Goal: Information Seeking & Learning: Learn about a topic

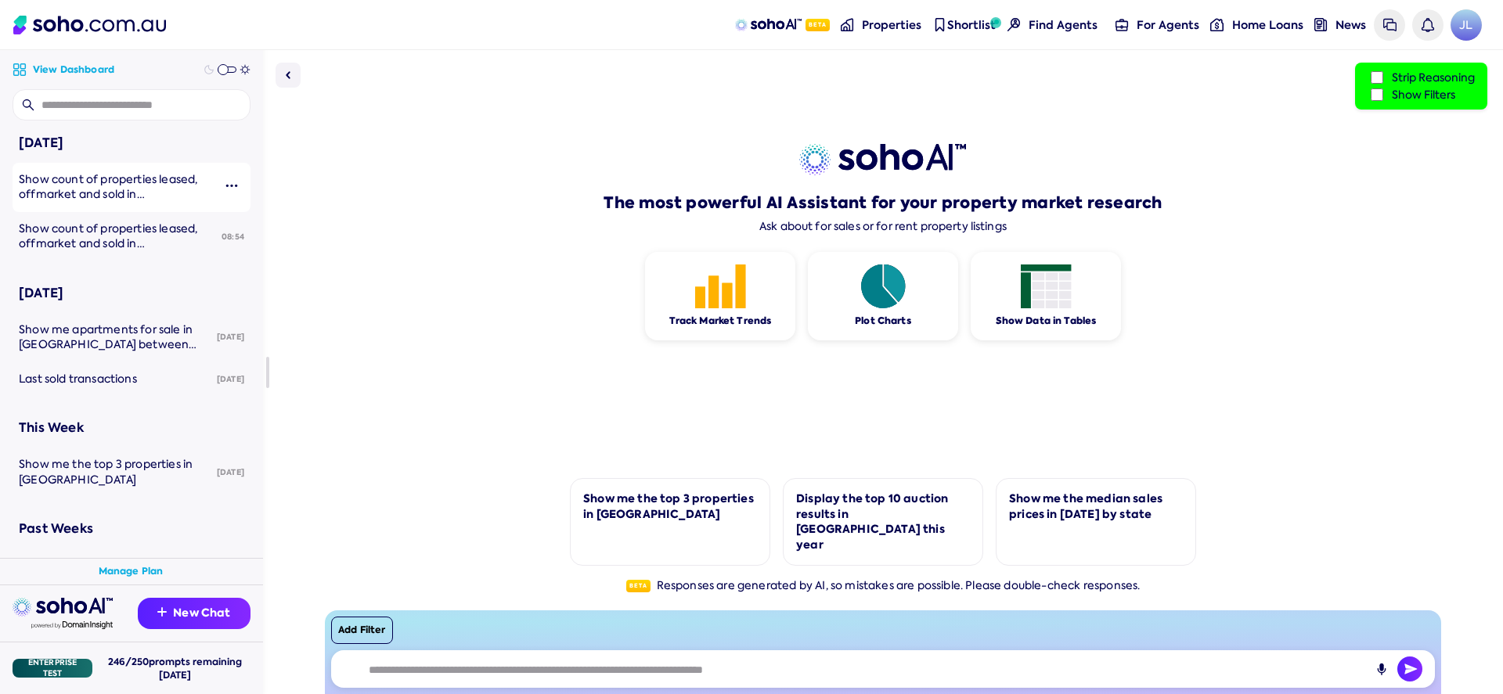
click at [157, 201] on div "Show count of properties leased, offmarket and sold in [GEOGRAPHIC_DATA] for pa…" at bounding box center [116, 187] width 194 height 31
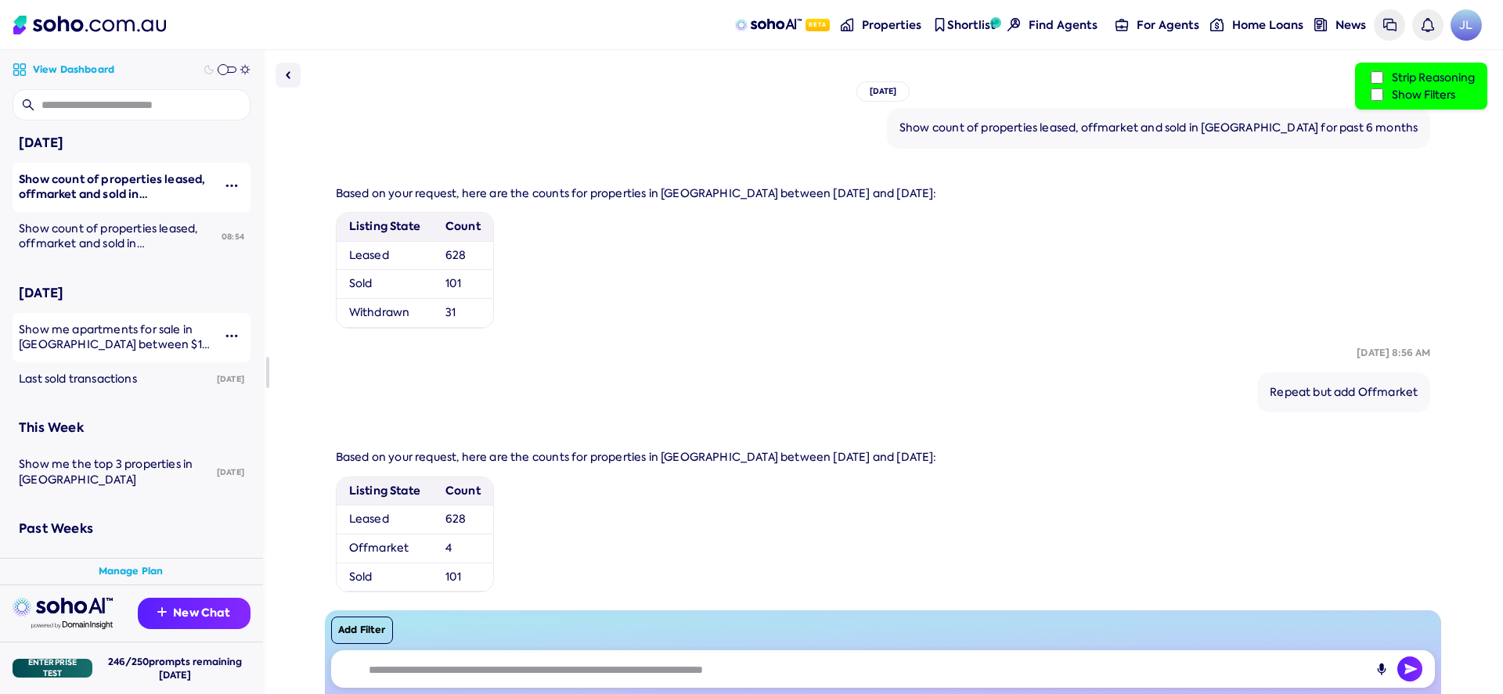
click at [145, 340] on span "Show me apartments for sale in [GEOGRAPHIC_DATA] between $1M and $2M." at bounding box center [115, 344] width 193 height 45
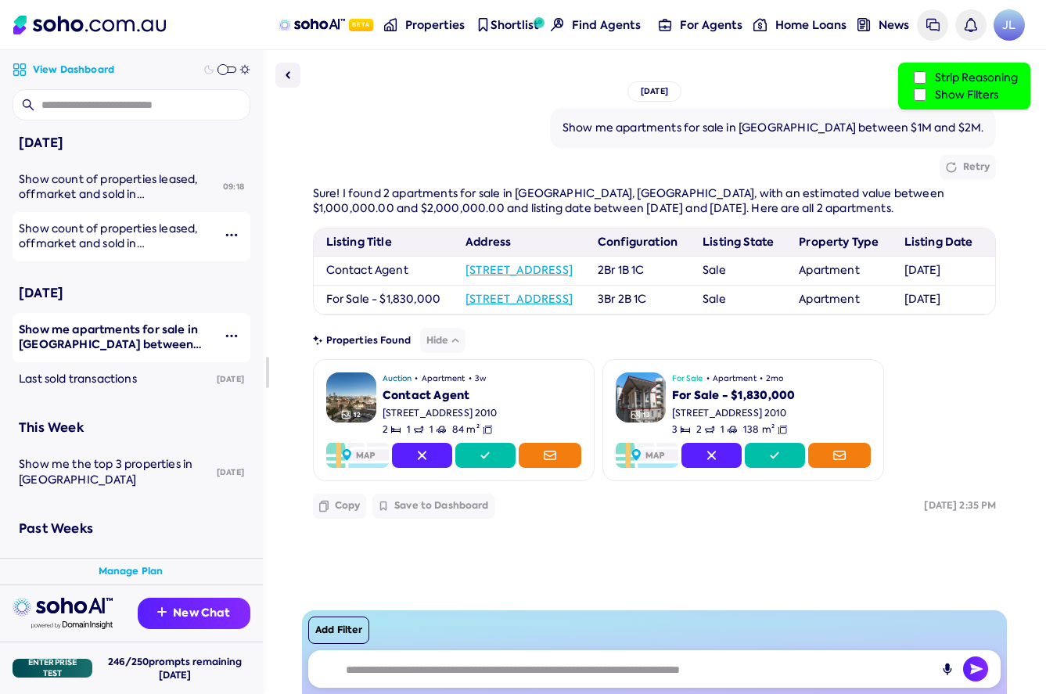
click at [101, 251] on link "Show count of properties leased, offmarket and sold in [GEOGRAPHIC_DATA] for pa…" at bounding box center [113, 236] width 200 height 49
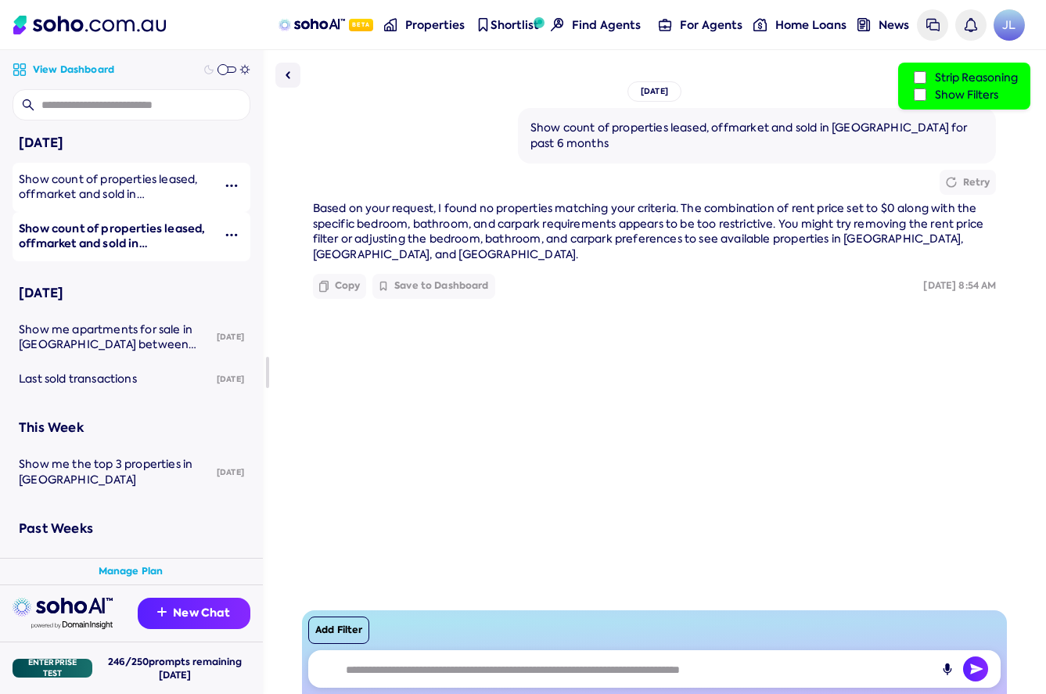
click at [146, 178] on span "Show count of properties leased, offmarket and sold in [GEOGRAPHIC_DATA] for pa…" at bounding box center [108, 202] width 178 height 60
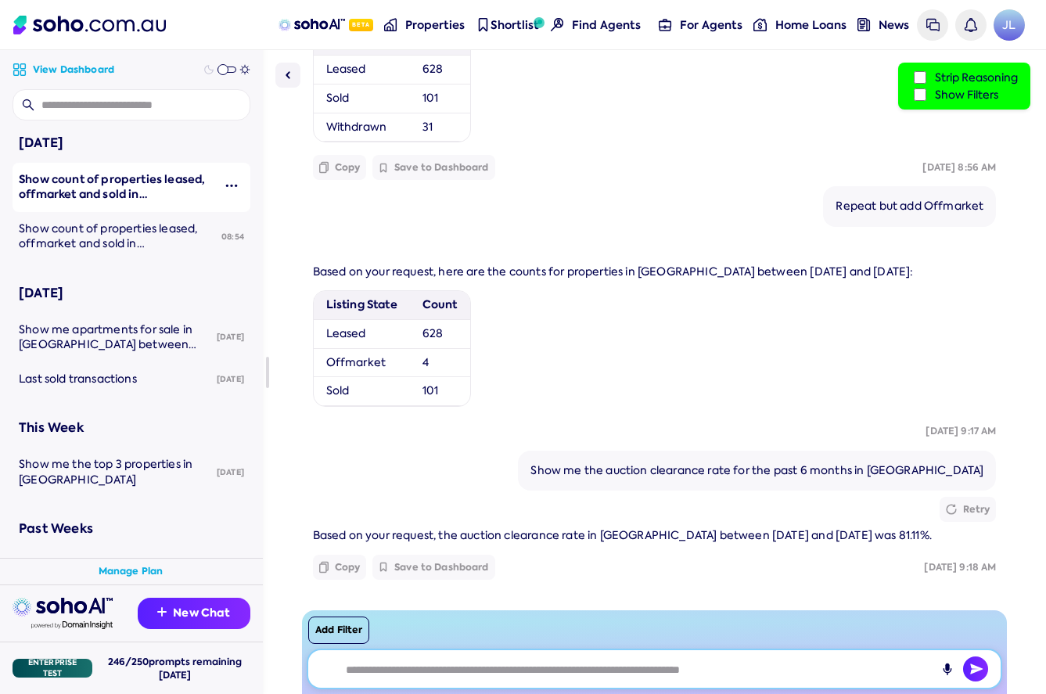
scroll to position [203, 0]
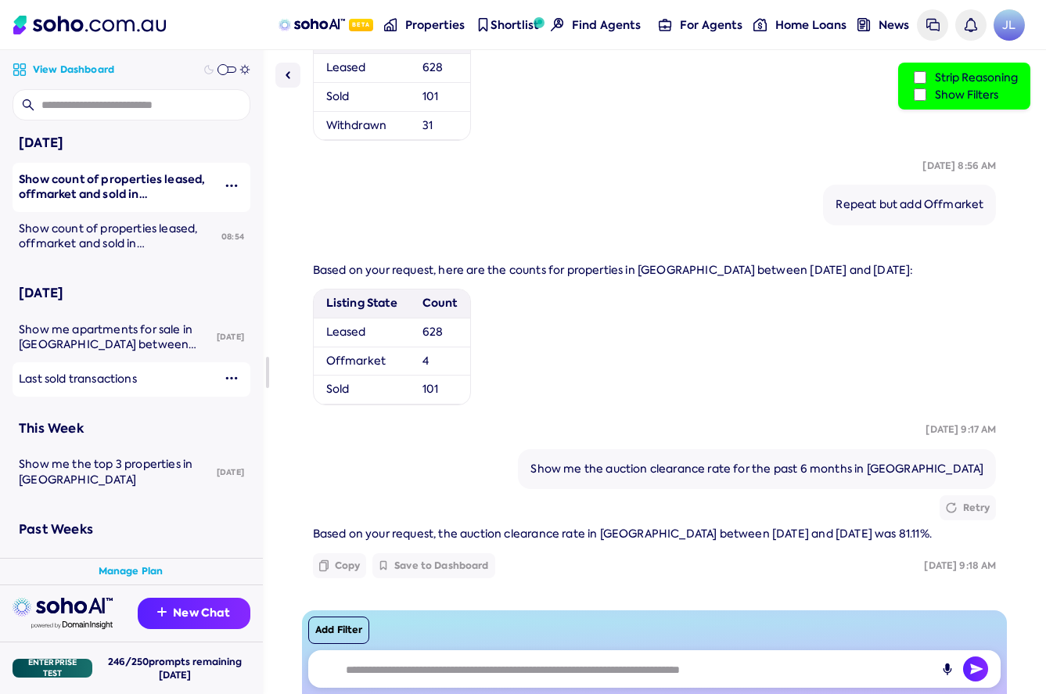
click at [154, 375] on div "Last sold transactions" at bounding box center [116, 380] width 194 height 16
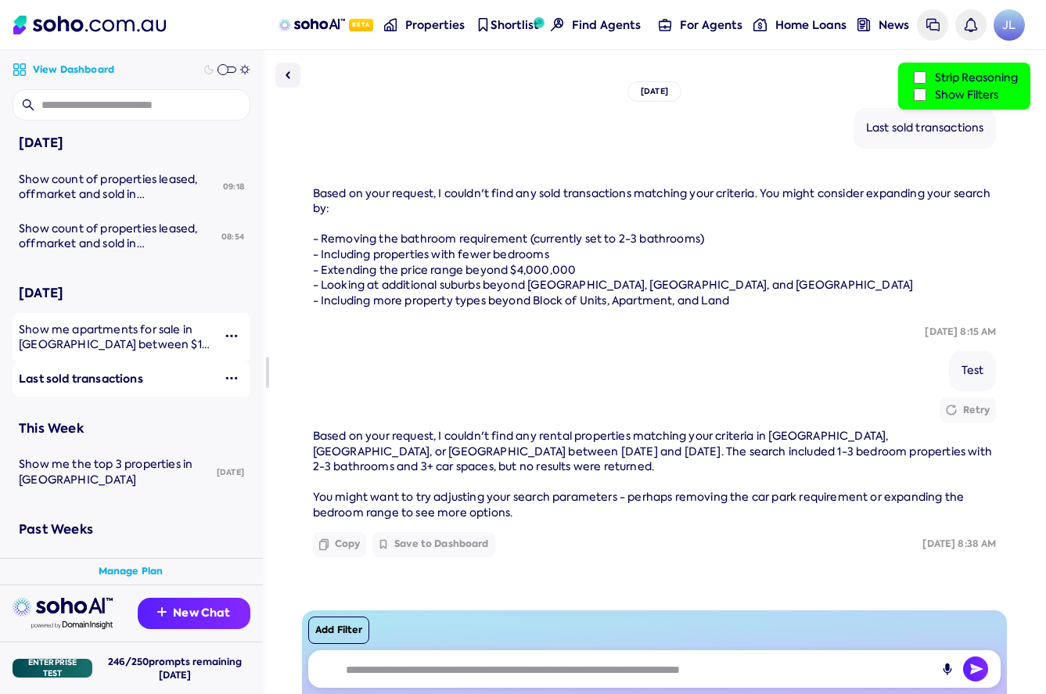
click at [117, 338] on span "Show me apartments for sale in [GEOGRAPHIC_DATA] between $1M and $2M." at bounding box center [115, 344] width 193 height 45
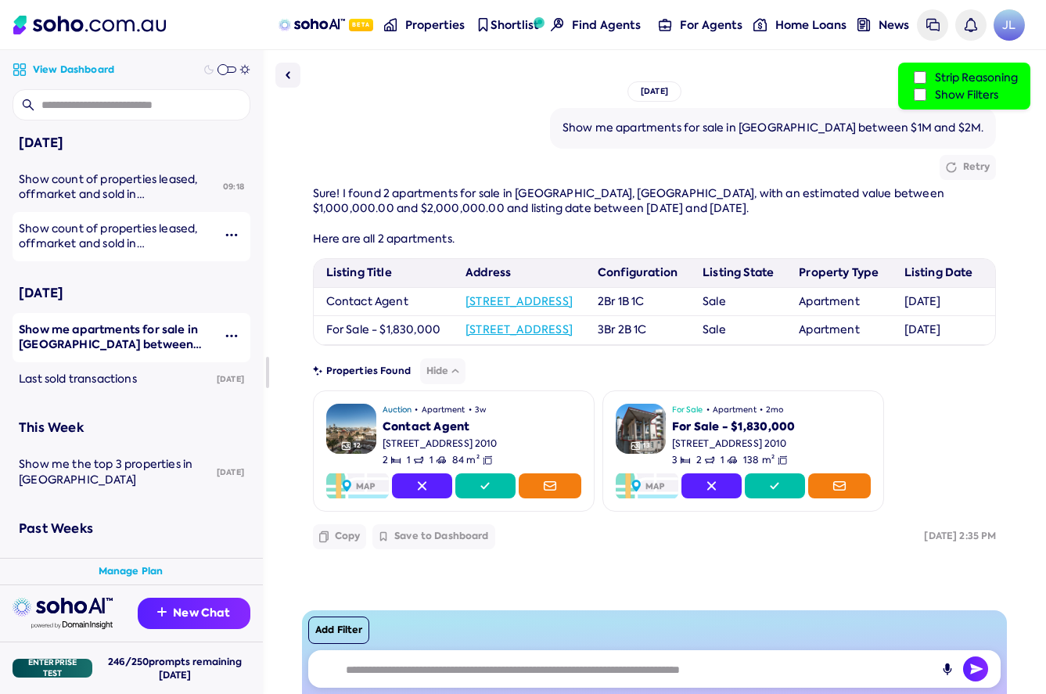
click at [141, 250] on span "Show count of properties leased, offmarket and sold in [GEOGRAPHIC_DATA] for pa…" at bounding box center [108, 252] width 178 height 60
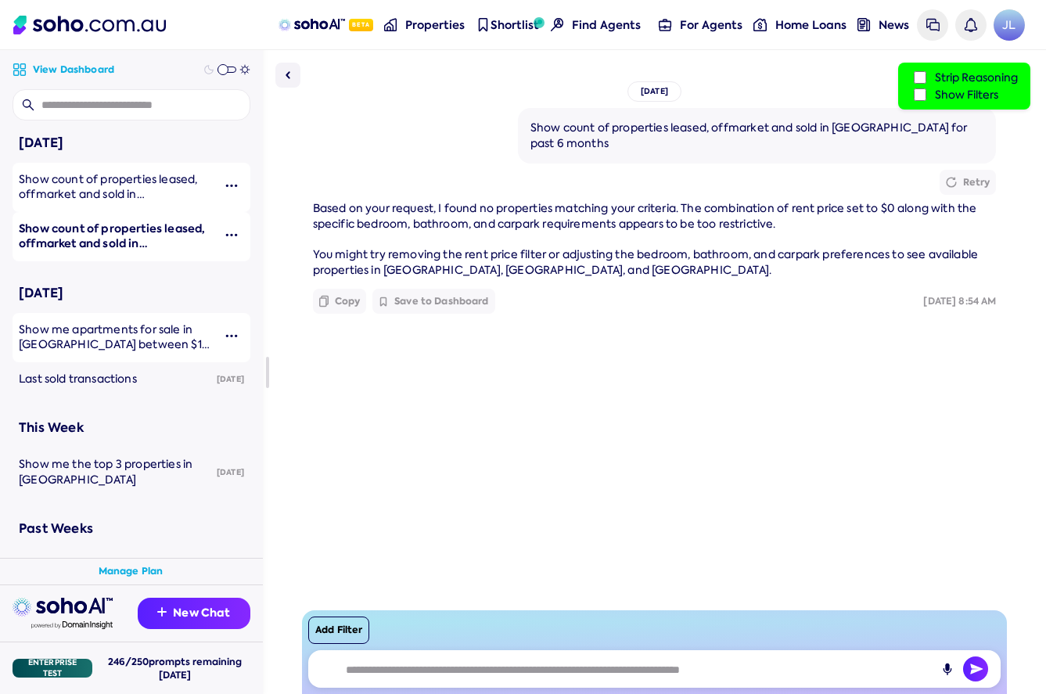
click at [77, 185] on span "Show count of properties leased, offmarket and sold in [GEOGRAPHIC_DATA] for pa…" at bounding box center [108, 202] width 178 height 60
